Goal: Transaction & Acquisition: Purchase product/service

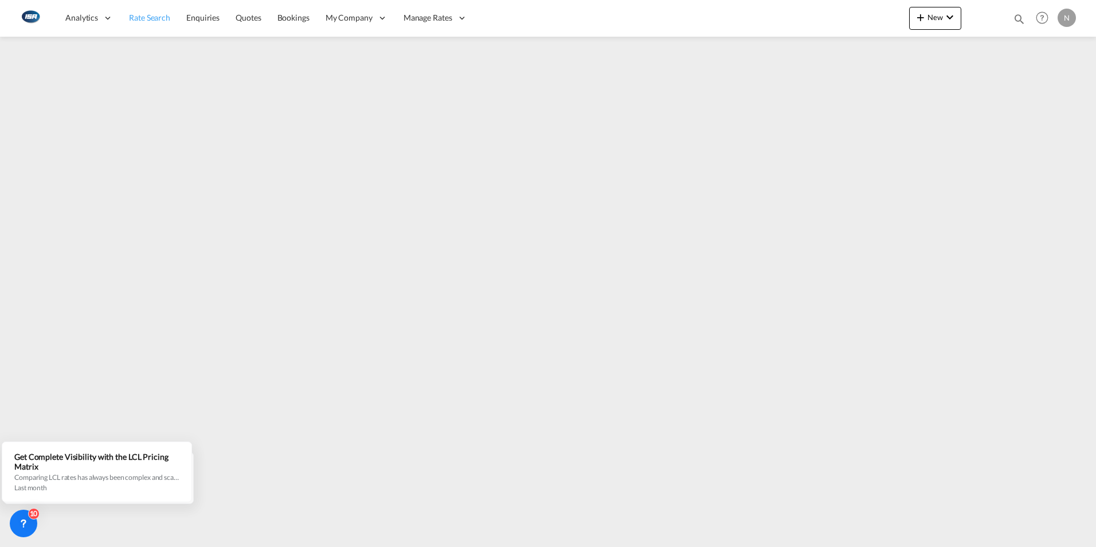
click at [158, 16] on span "Rate Search" at bounding box center [149, 18] width 41 height 10
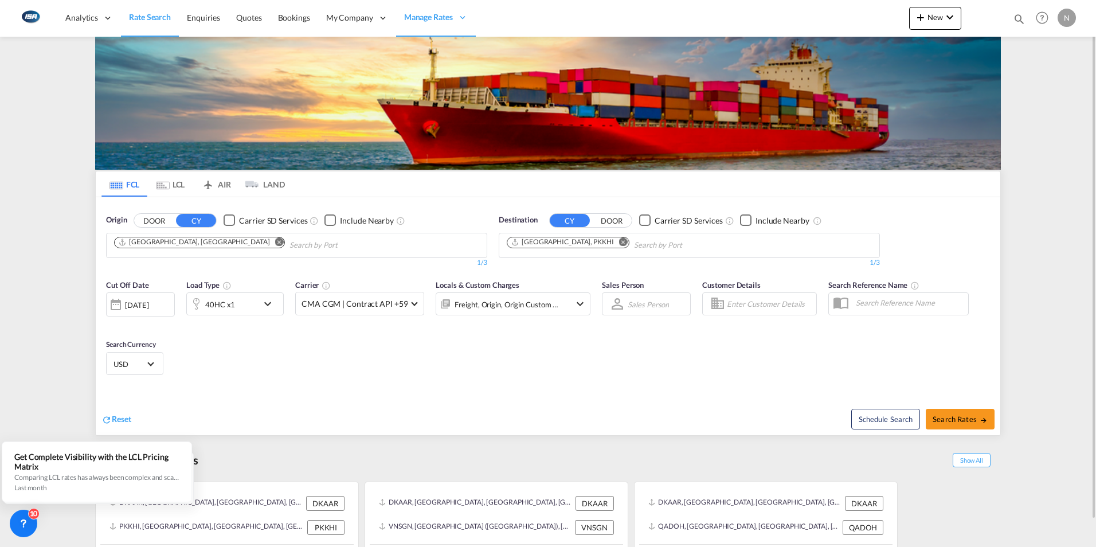
click at [275, 244] on md-icon "Remove" at bounding box center [279, 241] width 9 height 9
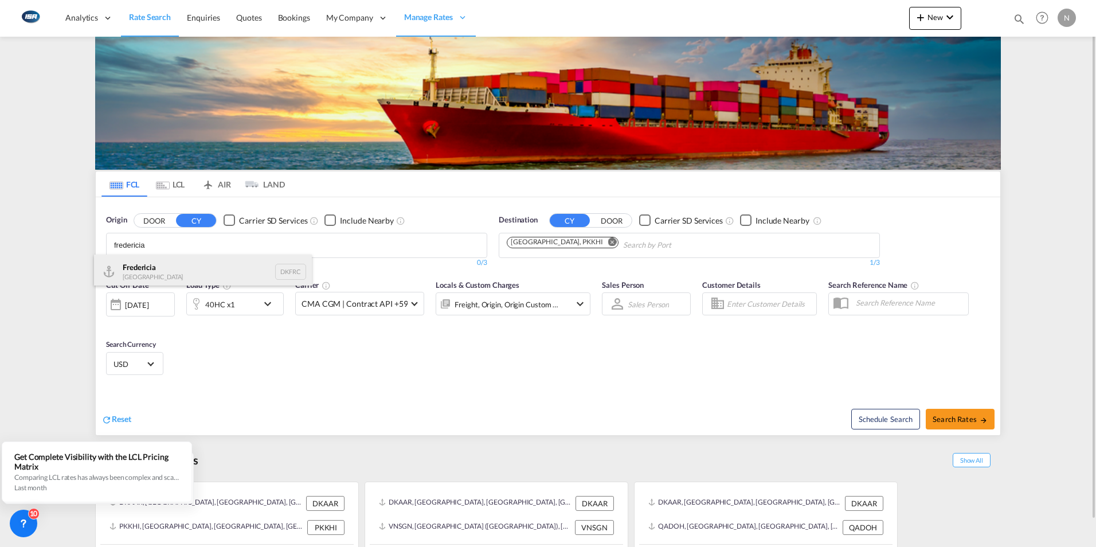
type input "fredericia"
click at [137, 281] on div "Fredericia [GEOGRAPHIC_DATA] DKFRC" at bounding box center [203, 271] width 218 height 34
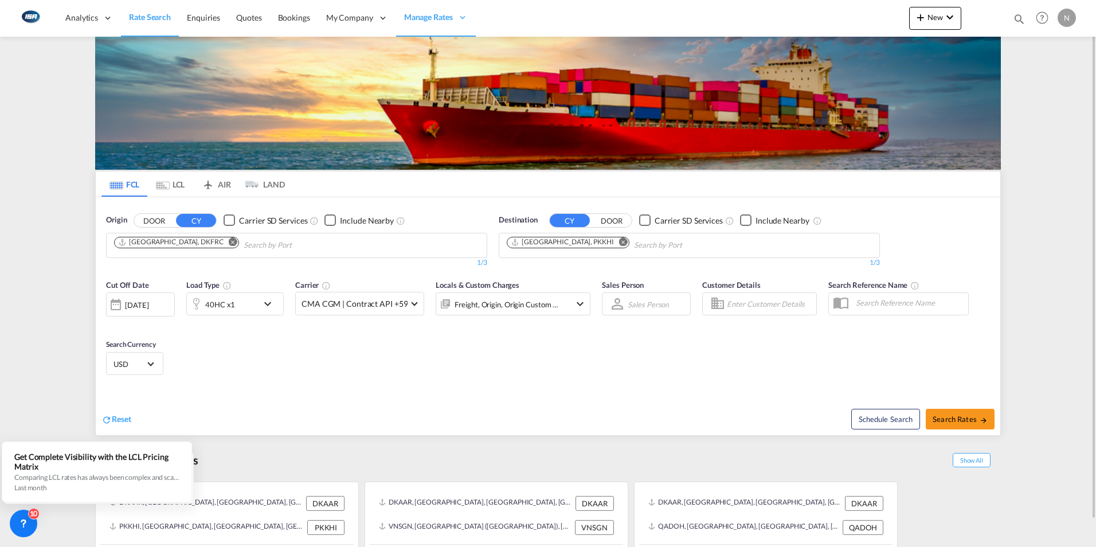
click at [619, 242] on md-icon "Remove" at bounding box center [623, 241] width 9 height 9
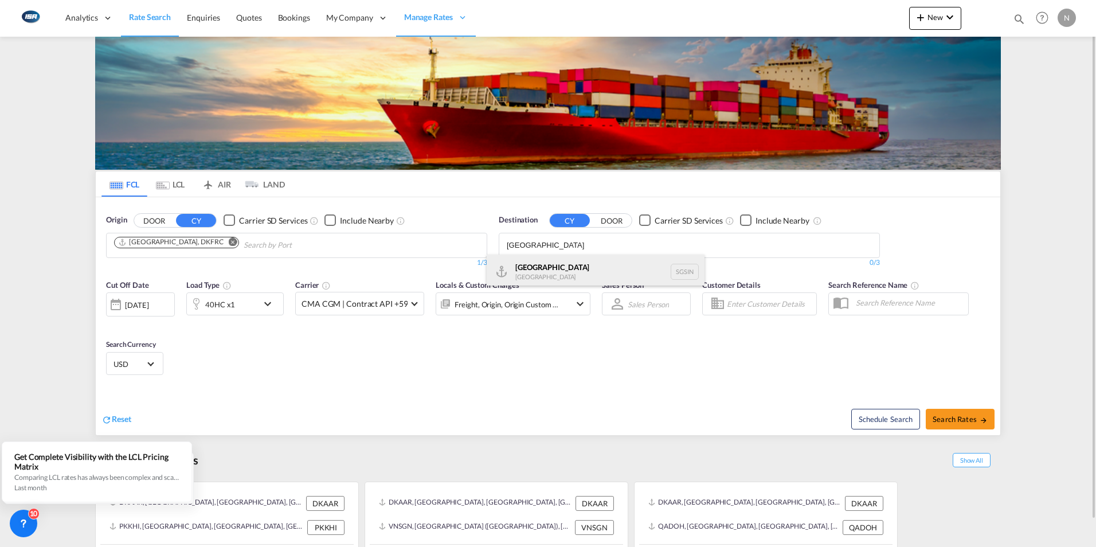
type input "[GEOGRAPHIC_DATA]"
click at [532, 273] on div "Singapore [GEOGRAPHIC_DATA] [GEOGRAPHIC_DATA]" at bounding box center [595, 271] width 218 height 34
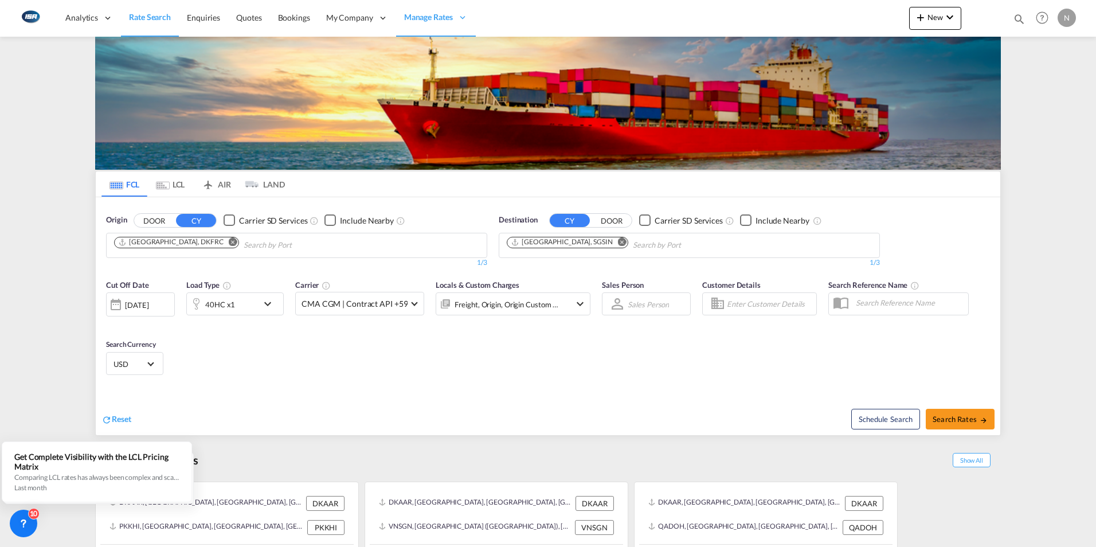
click at [265, 303] on md-icon "icon-chevron-down" at bounding box center [270, 304] width 19 height 14
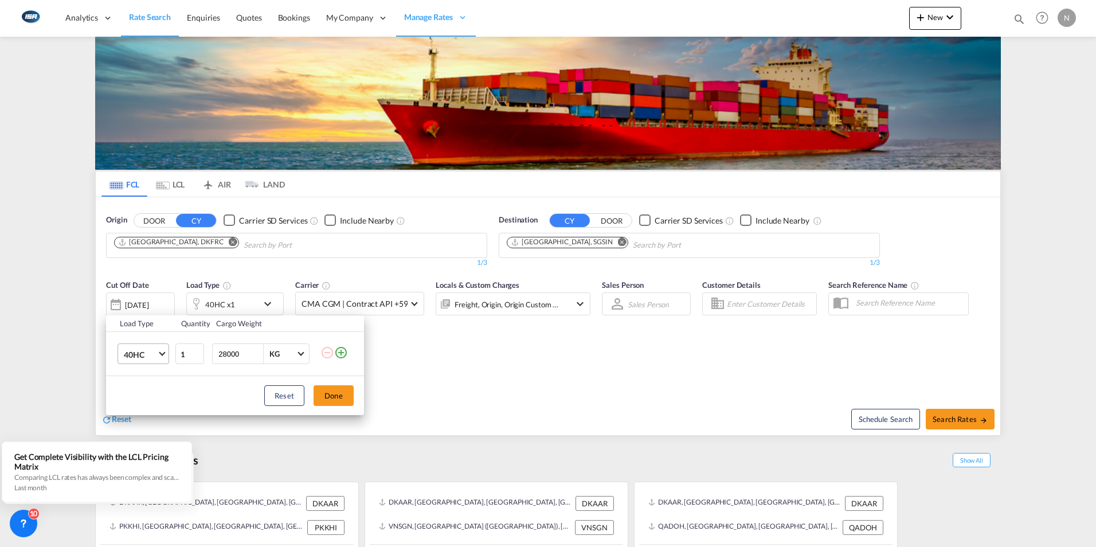
click at [162, 356] on md-select-value "40HC" at bounding box center [146, 353] width 46 height 19
click at [131, 299] on div "20GP" at bounding box center [134, 298] width 20 height 11
drag, startPoint x: 241, startPoint y: 354, endPoint x: 193, endPoint y: 351, distance: 48.8
click at [193, 351] on tr "20GP 1 28000 KG KG" at bounding box center [235, 354] width 258 height 44
type input "4600"
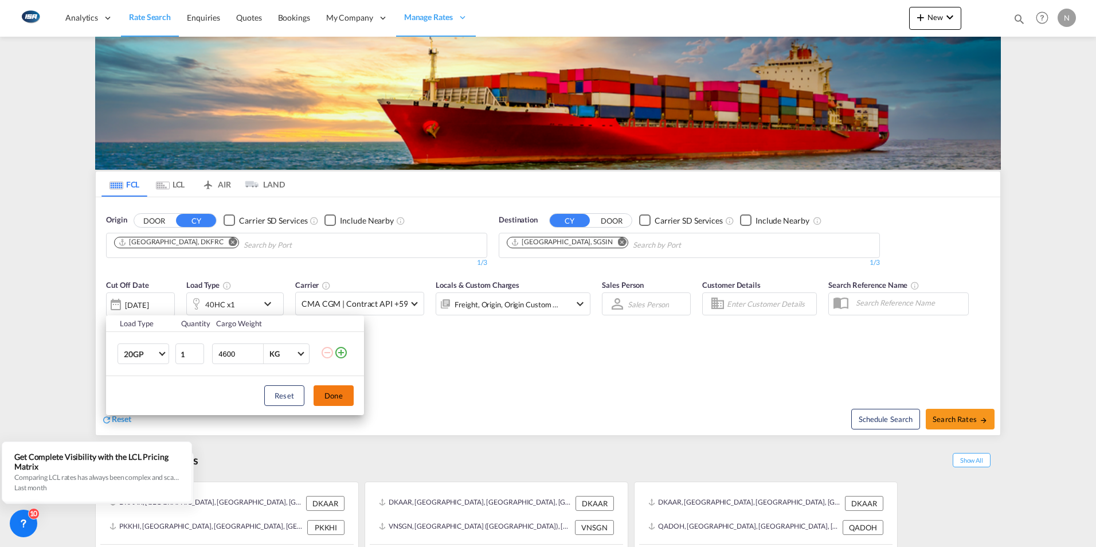
click at [332, 394] on button "Done" at bounding box center [333, 395] width 40 height 21
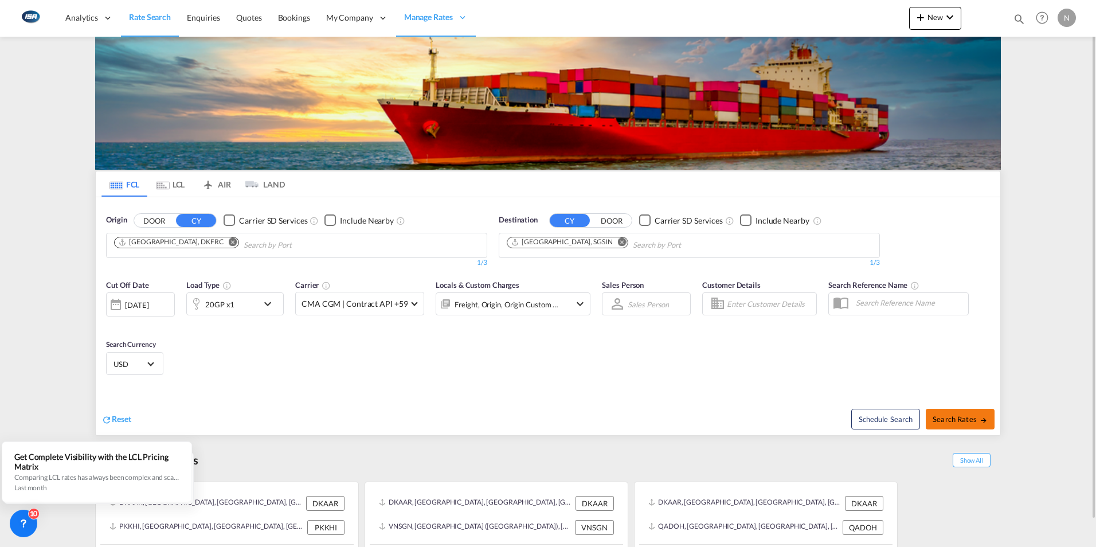
click at [958, 419] on span "Search Rates" at bounding box center [959, 418] width 55 height 9
type input "DKFRC to SGSIN / [DATE]"
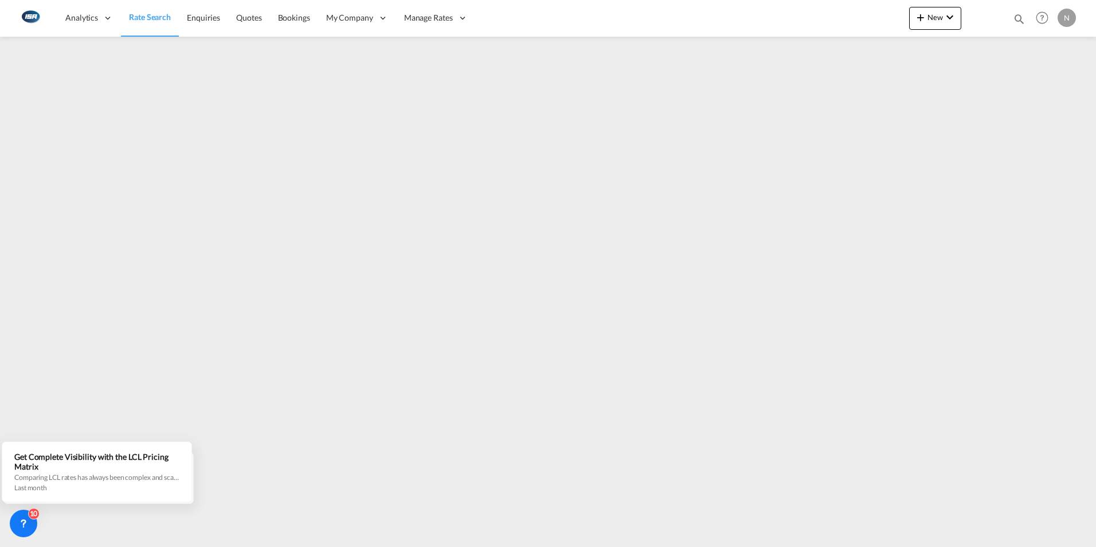
click at [154, 15] on span "Rate Search" at bounding box center [150, 17] width 42 height 10
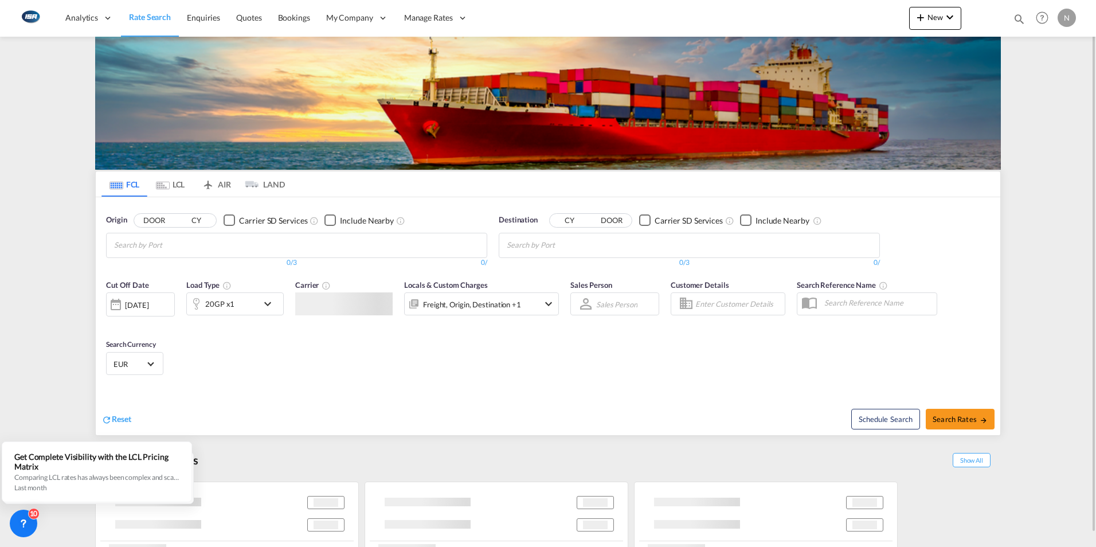
click at [164, 182] on md-icon "Use the left and right arrow keys to navigate between tabs" at bounding box center [163, 185] width 14 height 9
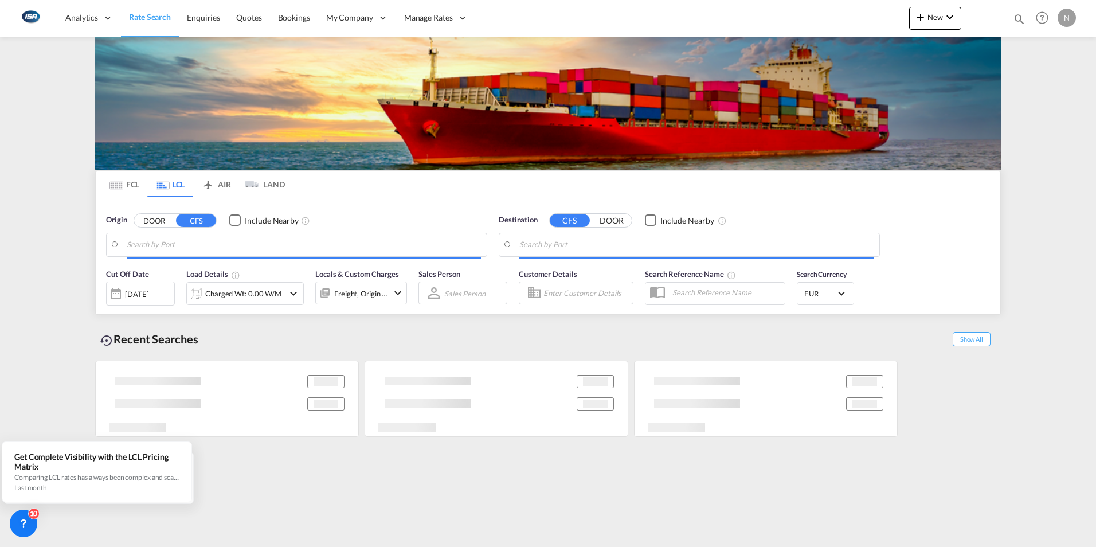
click at [162, 222] on button "DOOR" at bounding box center [154, 220] width 40 height 13
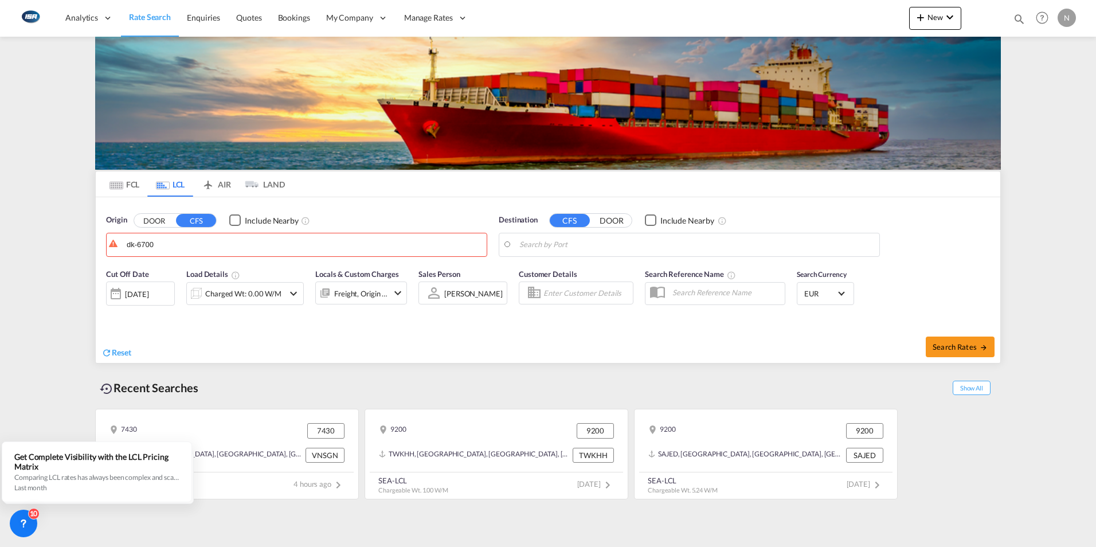
click at [160, 217] on button "DOOR" at bounding box center [154, 220] width 40 height 13
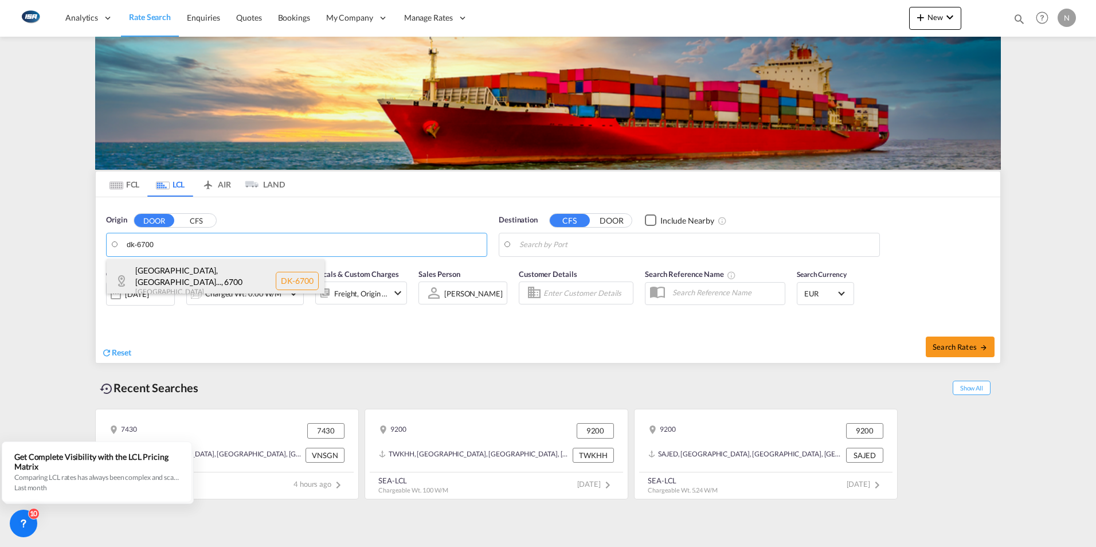
click at [151, 270] on div "[GEOGRAPHIC_DATA], [GEOGRAPHIC_DATA]... , 6700 [GEOGRAPHIC_DATA] DK-6700" at bounding box center [216, 281] width 218 height 44
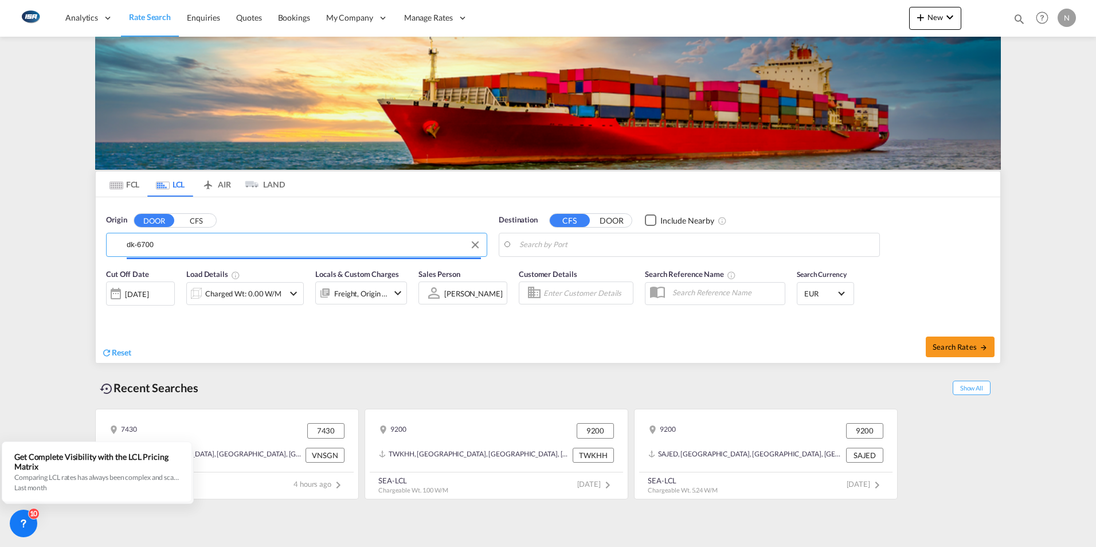
type input "DK-6700, [GEOGRAPHIC_DATA], Grundtvigs, Jerne, Treenigheds, [GEOGRAPHIC_DATA], …"
click at [525, 244] on body "Analytics Reports Dashboard Rate Search Enquiries Quotes Bookings" at bounding box center [548, 273] width 1096 height 547
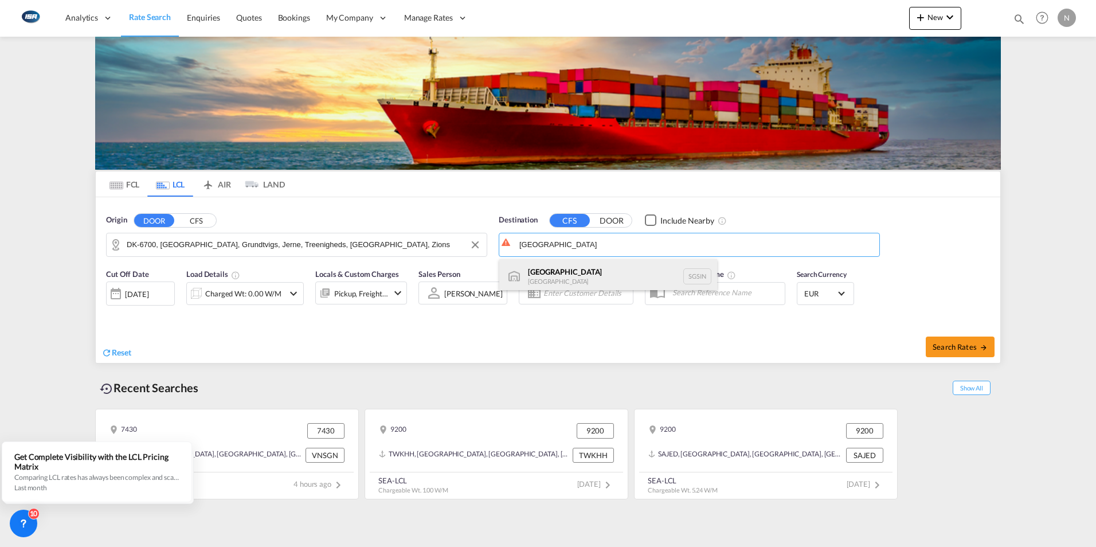
click at [533, 272] on div "Singapore [GEOGRAPHIC_DATA] [GEOGRAPHIC_DATA]" at bounding box center [608, 276] width 218 height 34
type input "[GEOGRAPHIC_DATA], SGSIN"
click at [228, 298] on div "Charged Wt: 0.00 W/M" at bounding box center [243, 293] width 76 height 16
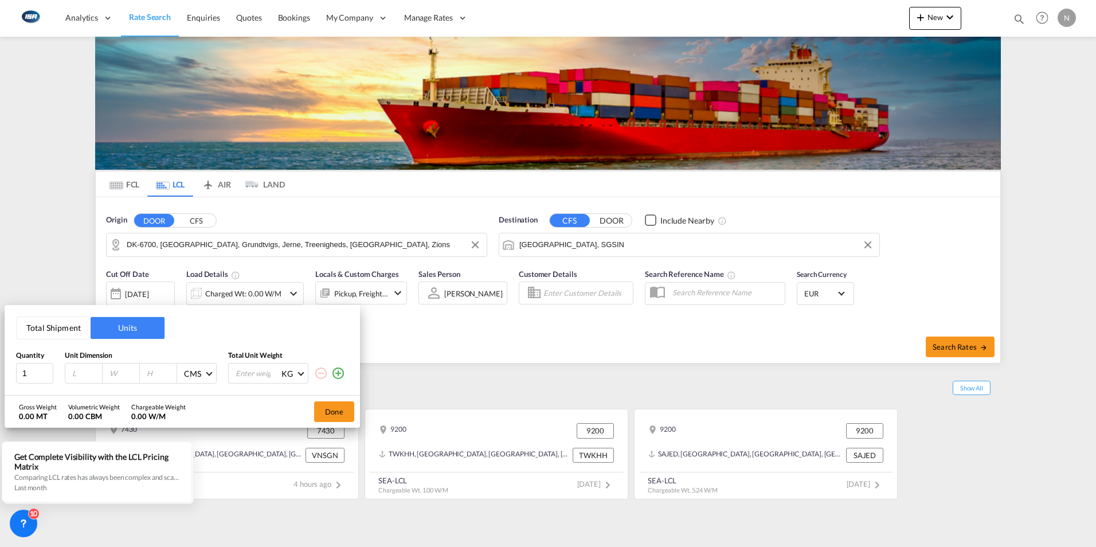
click at [46, 329] on button "Total Shipment" at bounding box center [54, 328] width 74 height 22
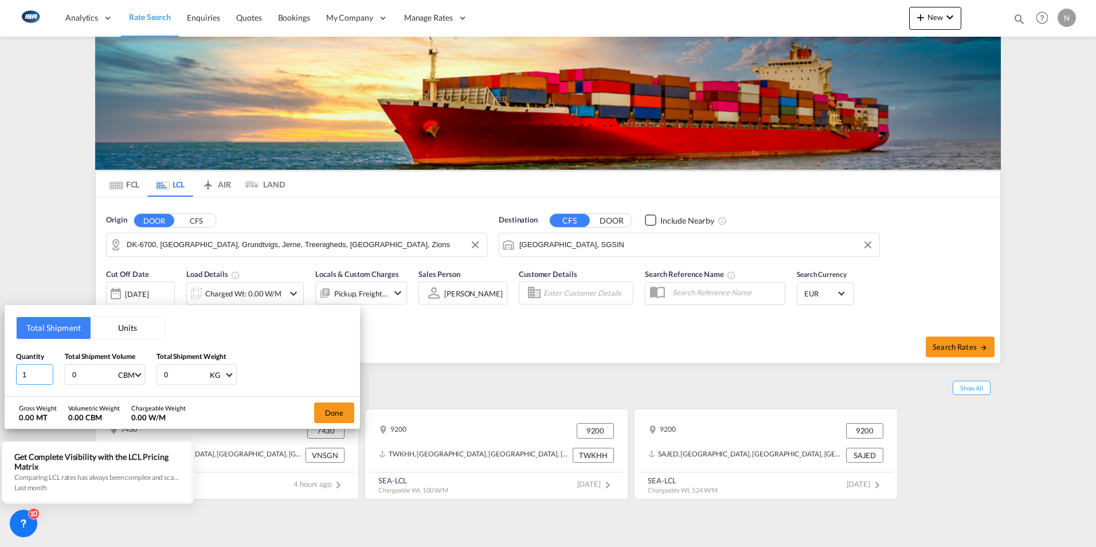
click at [40, 379] on input "1" at bounding box center [34, 374] width 37 height 21
type input "4"
type input "3"
type input "3.19"
type input "4600"
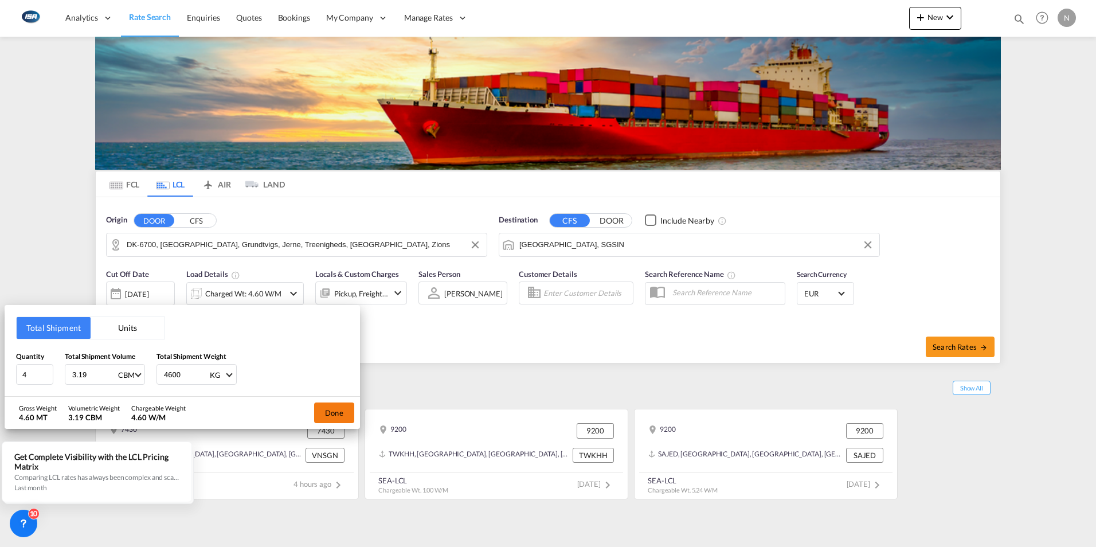
click at [331, 413] on button "Done" at bounding box center [334, 412] width 40 height 21
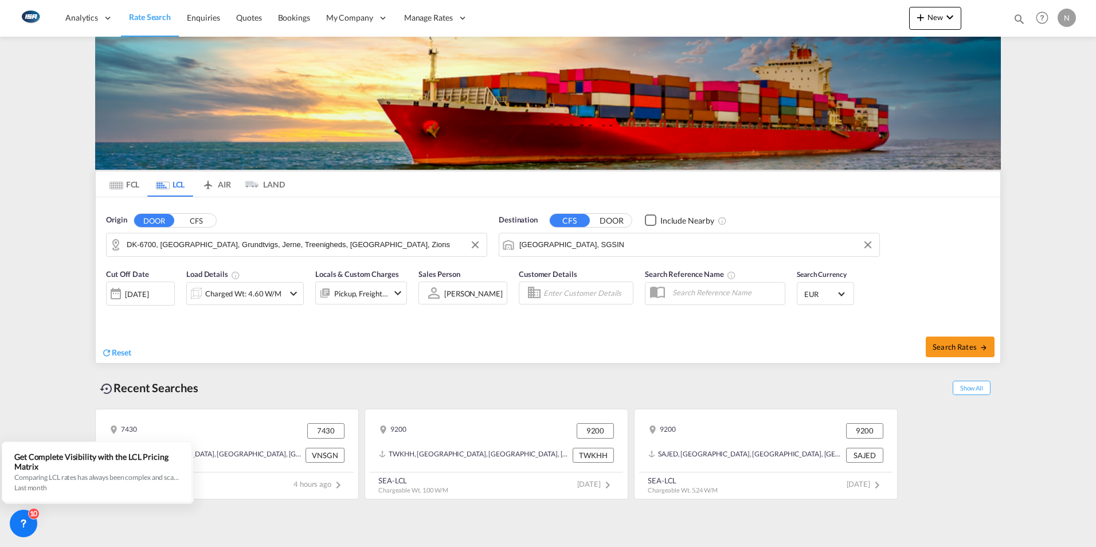
click at [828, 287] on md-select-value "EUR" at bounding box center [825, 293] width 45 height 16
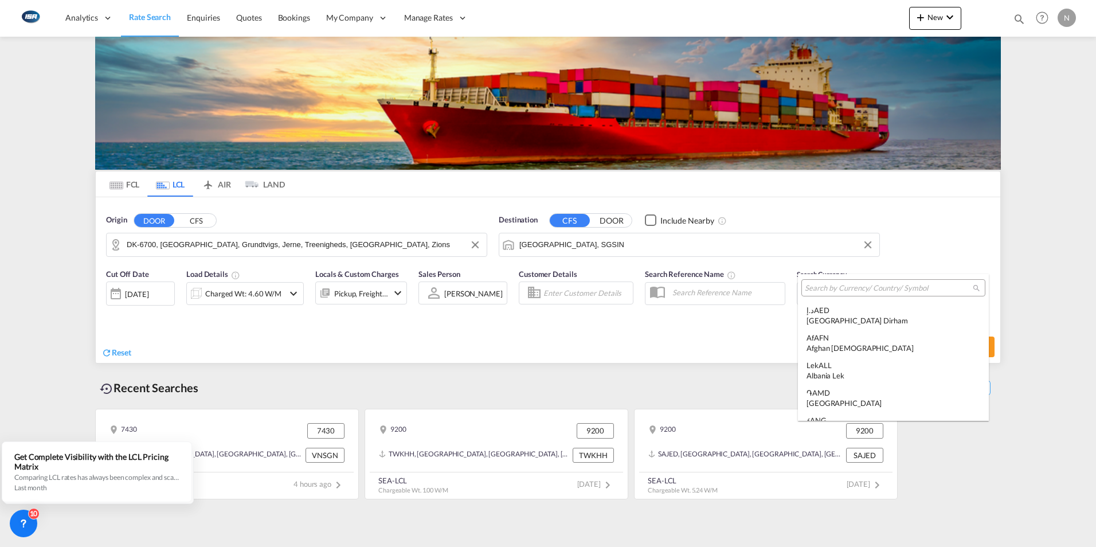
scroll to position [1151, 0]
click at [819, 299] on md-select-header at bounding box center [893, 288] width 191 height 28
click at [821, 287] on input "search" at bounding box center [889, 288] width 168 height 10
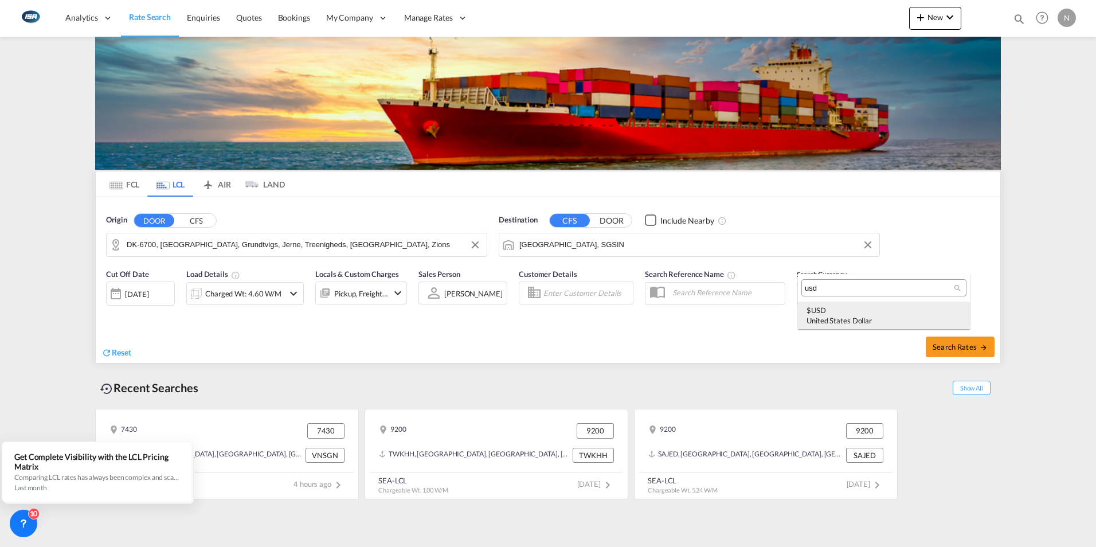
type input "usd"
click at [822, 305] on div "$ USD United States Dollar" at bounding box center [883, 315] width 155 height 21
click at [951, 344] on span "Search Rates" at bounding box center [959, 346] width 55 height 9
type input "6700 to SGSIN / [DATE]"
